Goal: Task Accomplishment & Management: Use online tool/utility

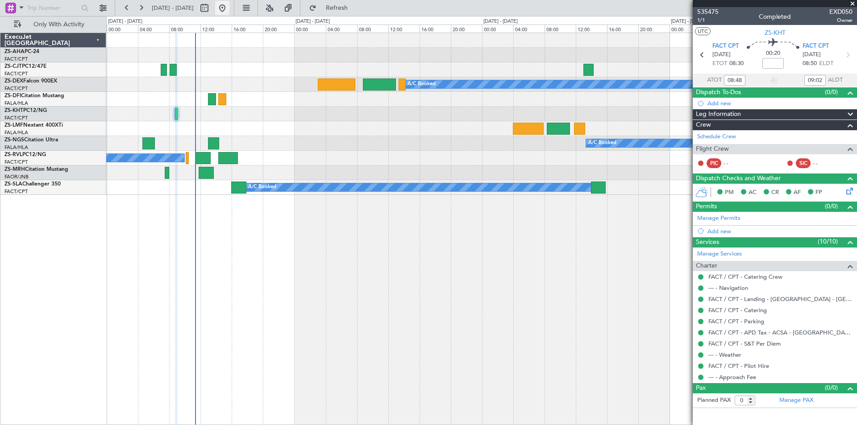
click at [229, 6] on button at bounding box center [222, 8] width 14 height 14
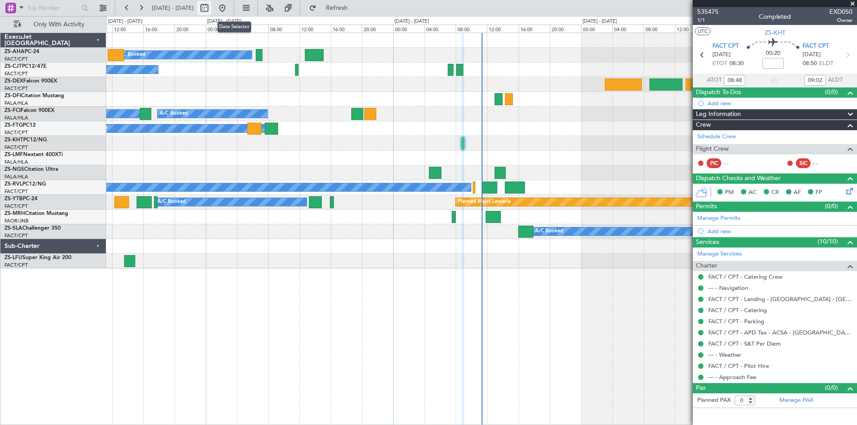
click at [212, 5] on button at bounding box center [204, 8] width 14 height 14
select select "8"
select select "2025"
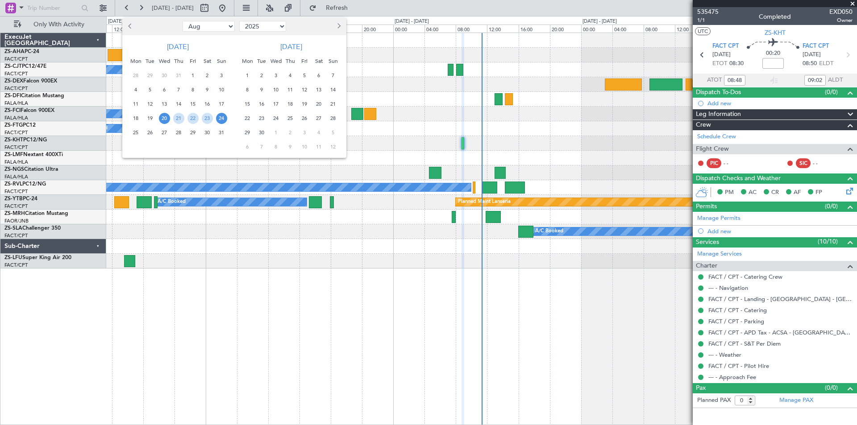
drag, startPoint x: 849, startPoint y: 5, endPoint x: 818, endPoint y: 12, distance: 31.4
click at [850, 5] on div at bounding box center [428, 212] width 857 height 425
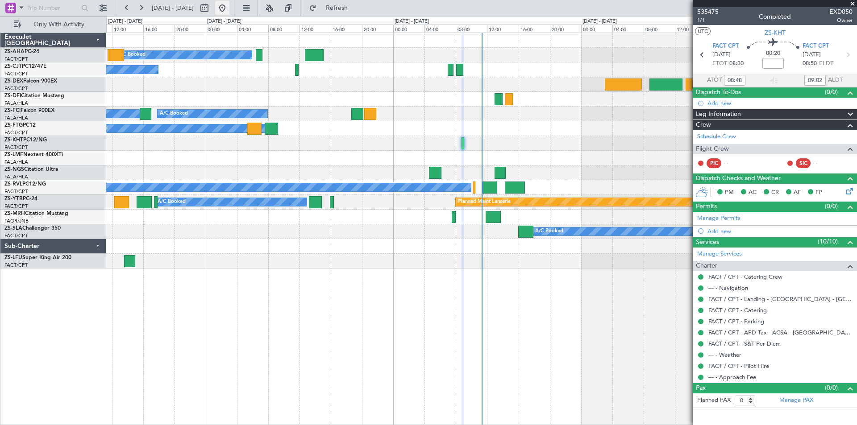
click at [229, 10] on button at bounding box center [222, 8] width 14 height 14
click at [212, 9] on button at bounding box center [204, 8] width 14 height 14
select select "8"
select select "2025"
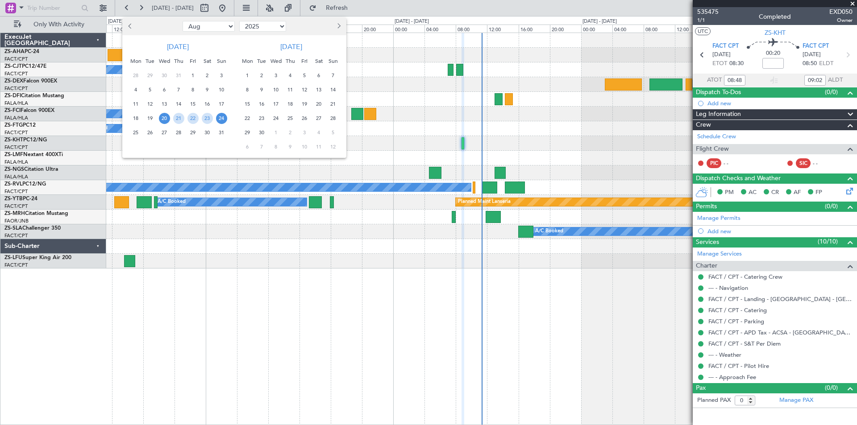
click at [188, 134] on span "29" at bounding box center [192, 132] width 11 height 11
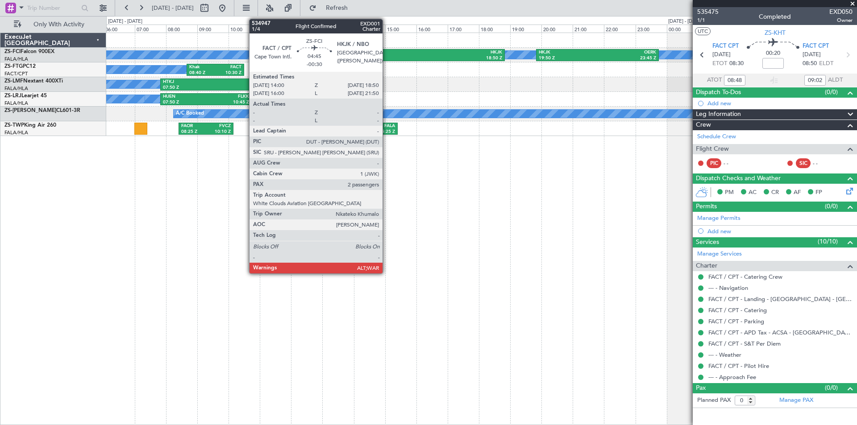
click at [386, 57] on div "14:00 Z" at bounding box center [392, 58] width 73 height 6
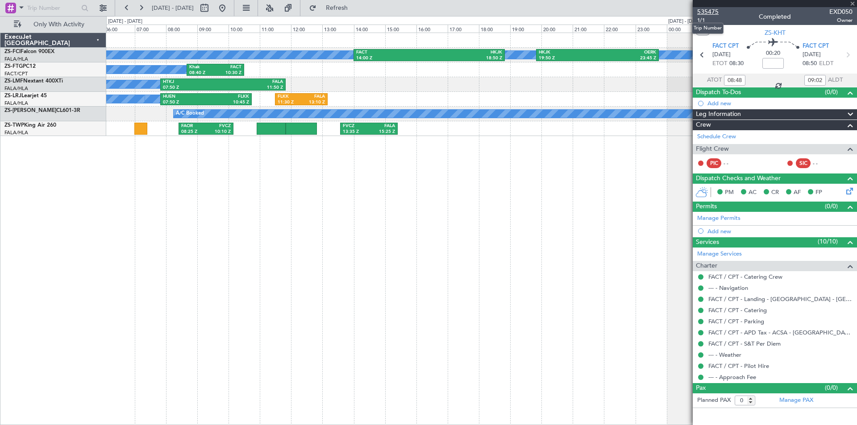
type input "-00:30"
type input "2"
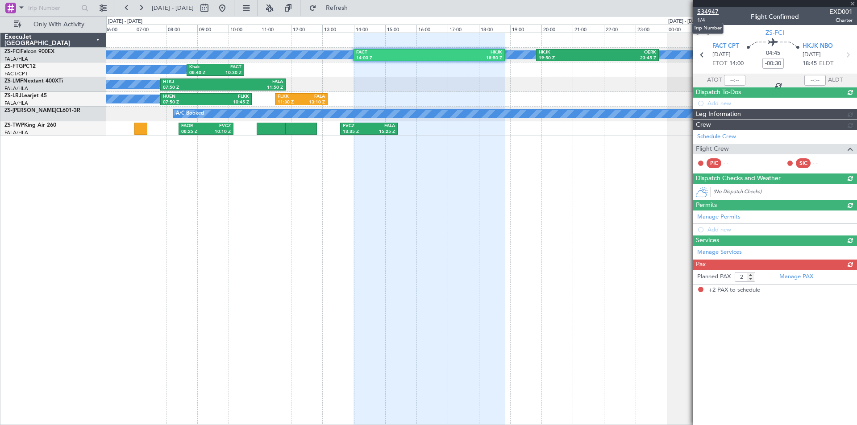
click at [709, 11] on span "534947" at bounding box center [707, 11] width 21 height 9
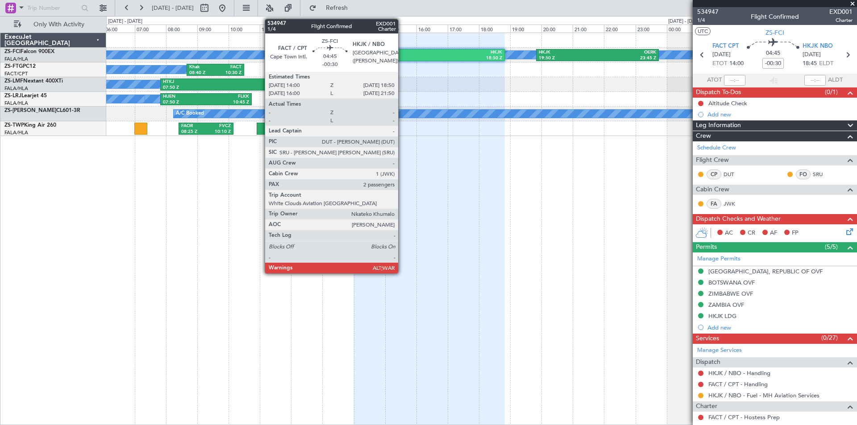
click at [402, 54] on div "FACT" at bounding box center [392, 53] width 73 height 6
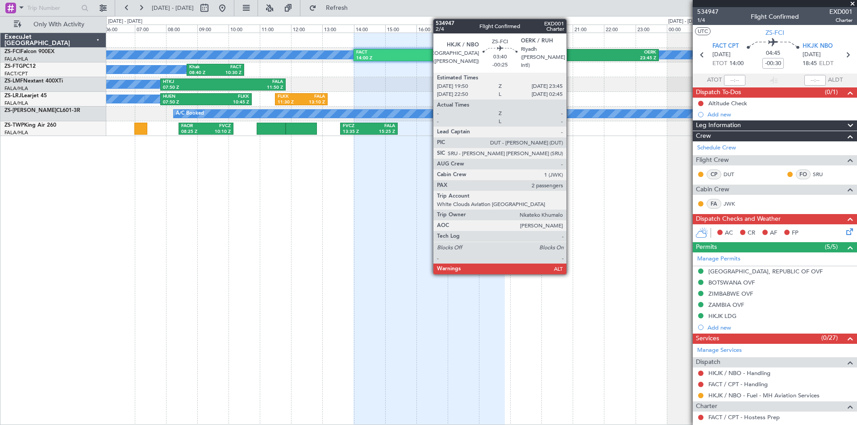
click at [570, 54] on div "HKJK" at bounding box center [568, 53] width 59 height 6
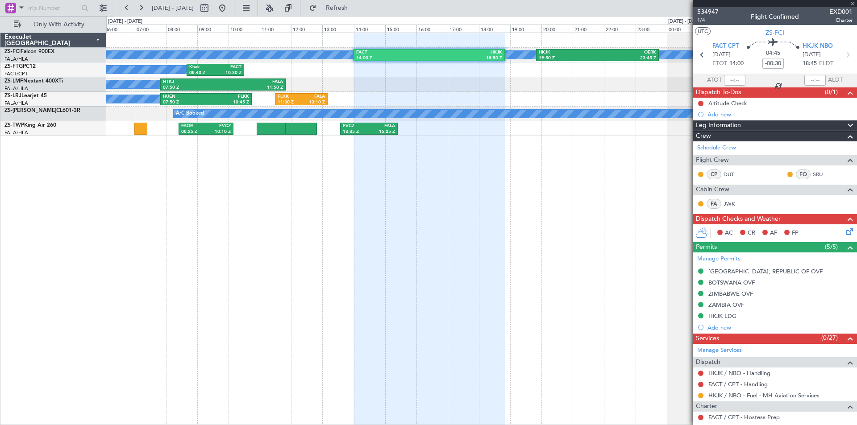
type input "-00:25"
